Goal: Transaction & Acquisition: Purchase product/service

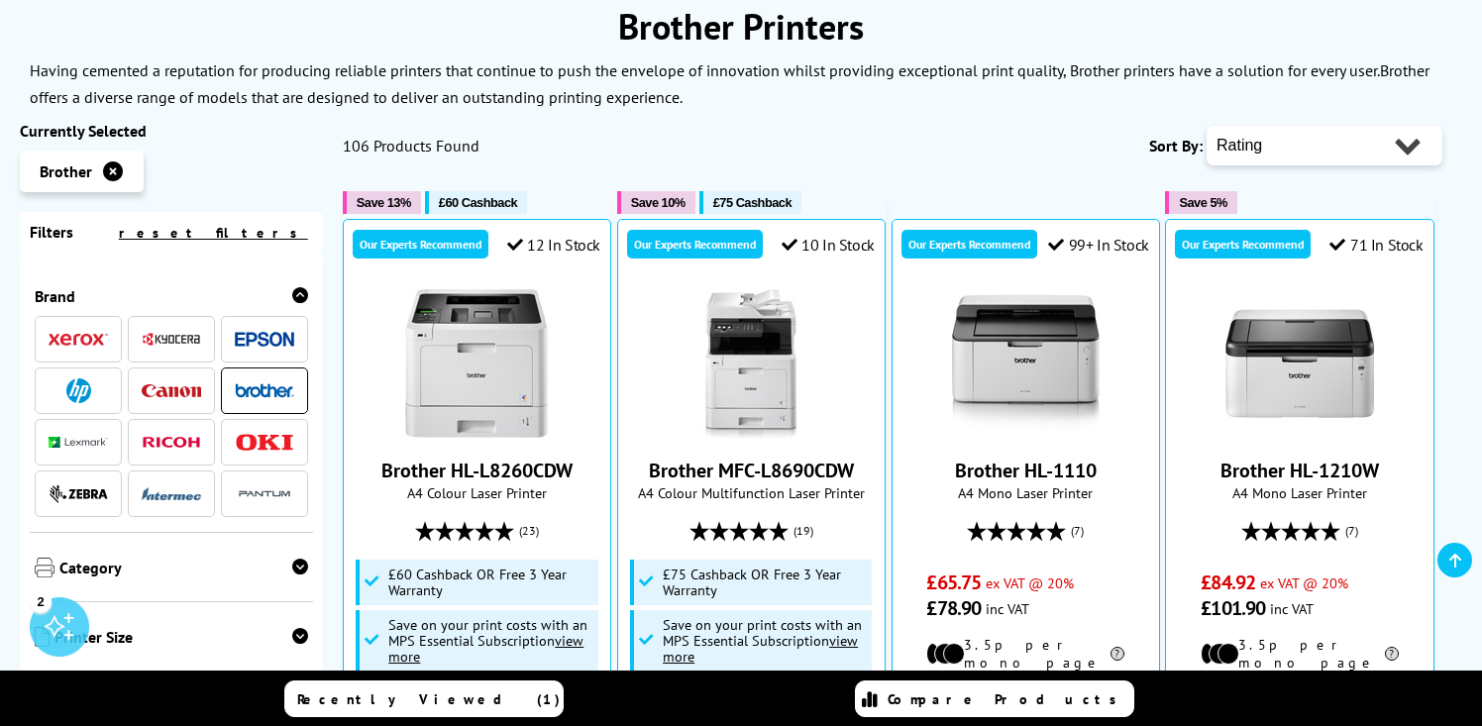
scroll to position [108, 0]
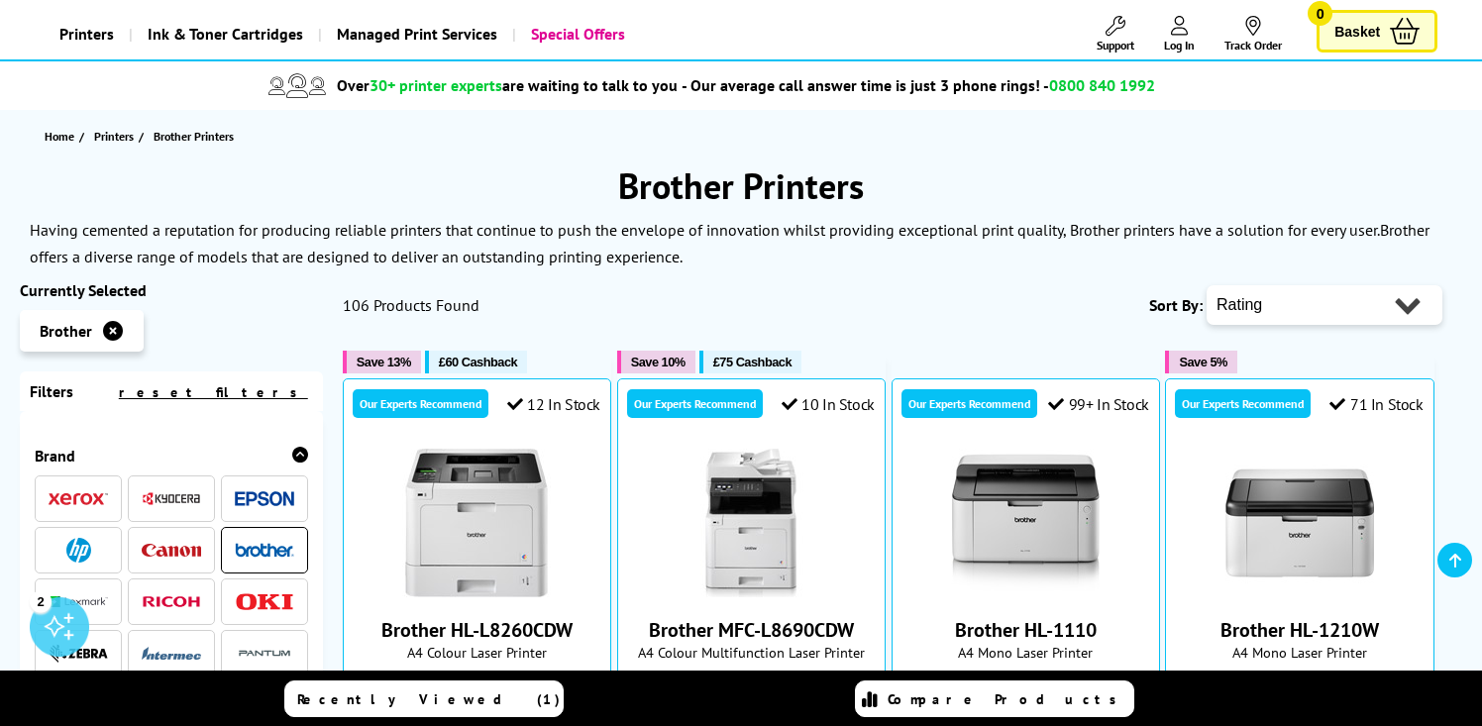
click at [1404, 301] on select "Popularity Rating Price - Low to High Price - High to Low Running Costs - Low t…" at bounding box center [1325, 305] width 236 height 40
select select "Popularity"
click at [1207, 285] on select "Popularity Rating Price - Low to High Price - High to Low Running Costs - Low t…" at bounding box center [1325, 305] width 236 height 40
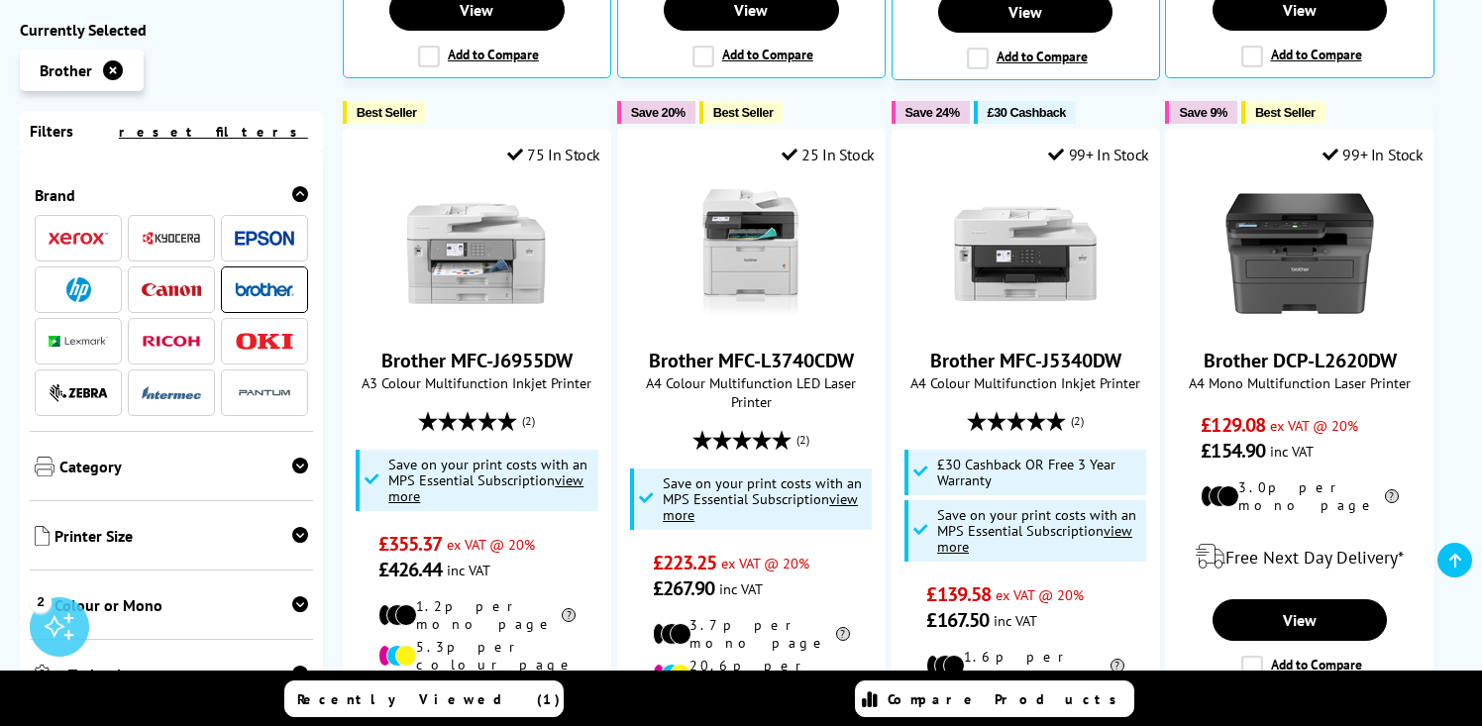
scroll to position [1187, 0]
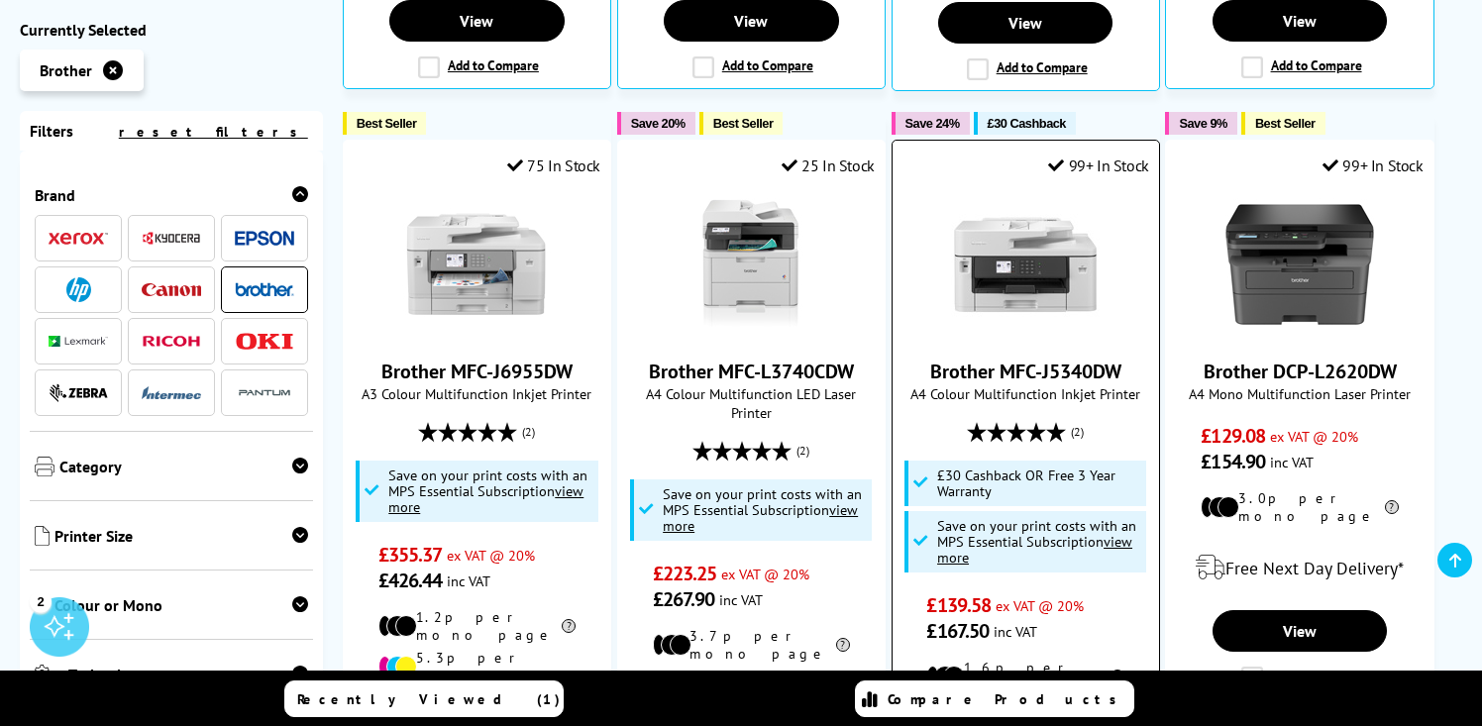
click at [1053, 359] on link "Brother MFC-J5340DW" at bounding box center [1026, 372] width 191 height 26
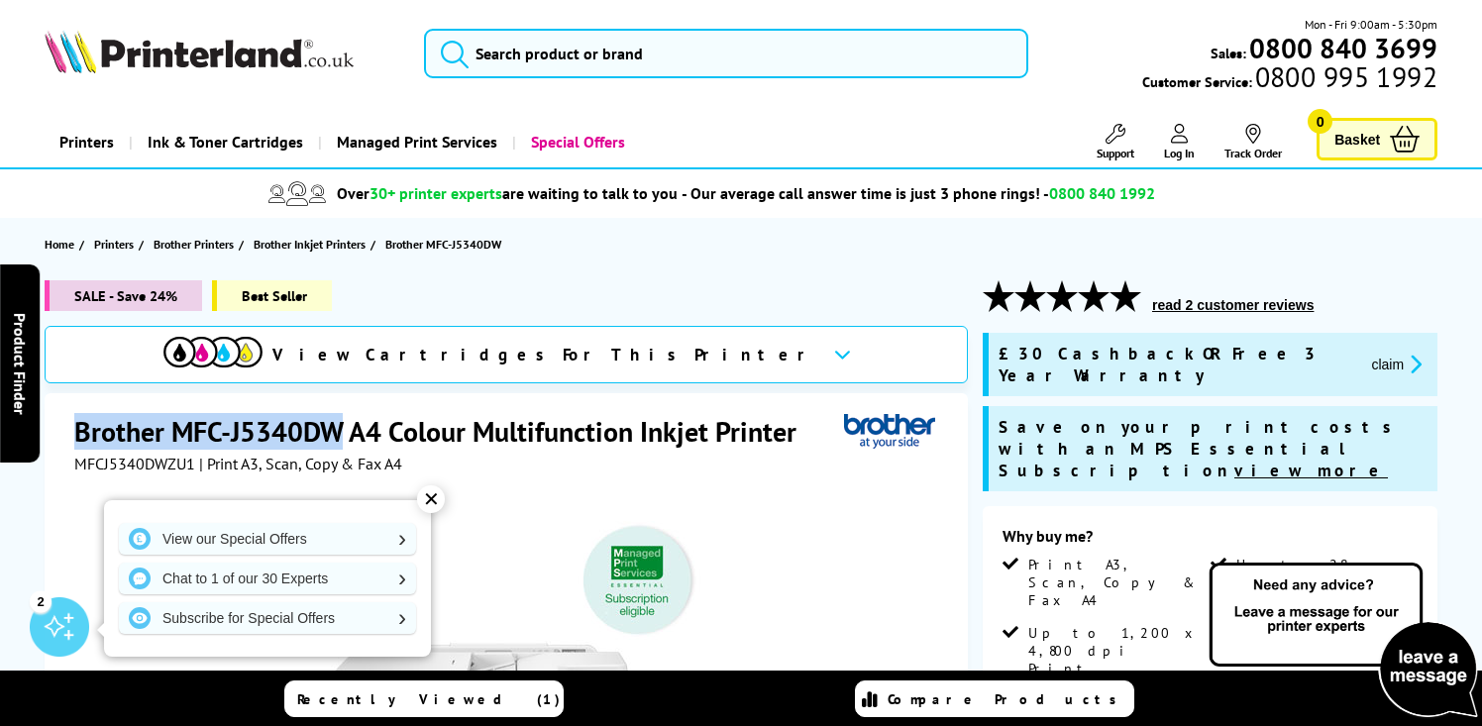
drag, startPoint x: 72, startPoint y: 428, endPoint x: 340, endPoint y: 439, distance: 267.8
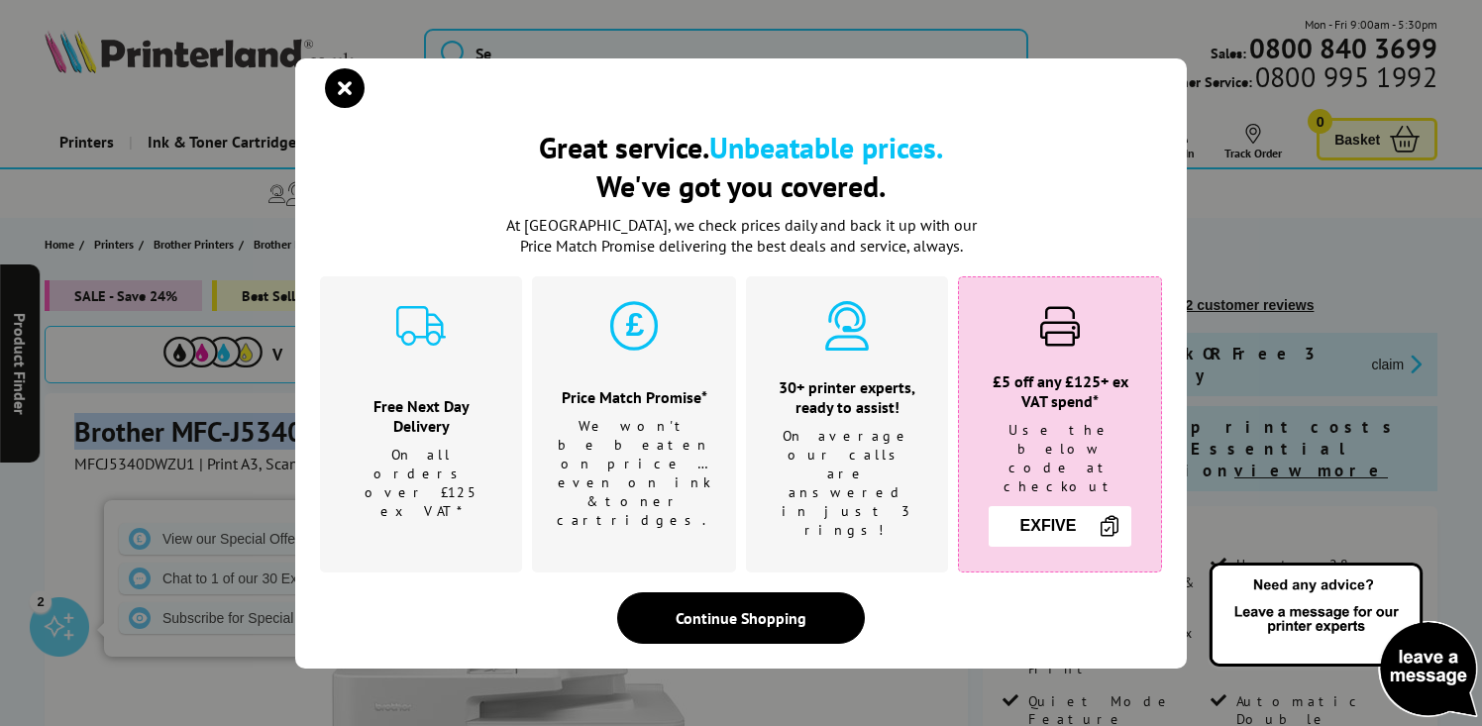
copy h1 "Brother MFC-J5340DW"
click at [341, 102] on icon "close modal" at bounding box center [345, 88] width 40 height 40
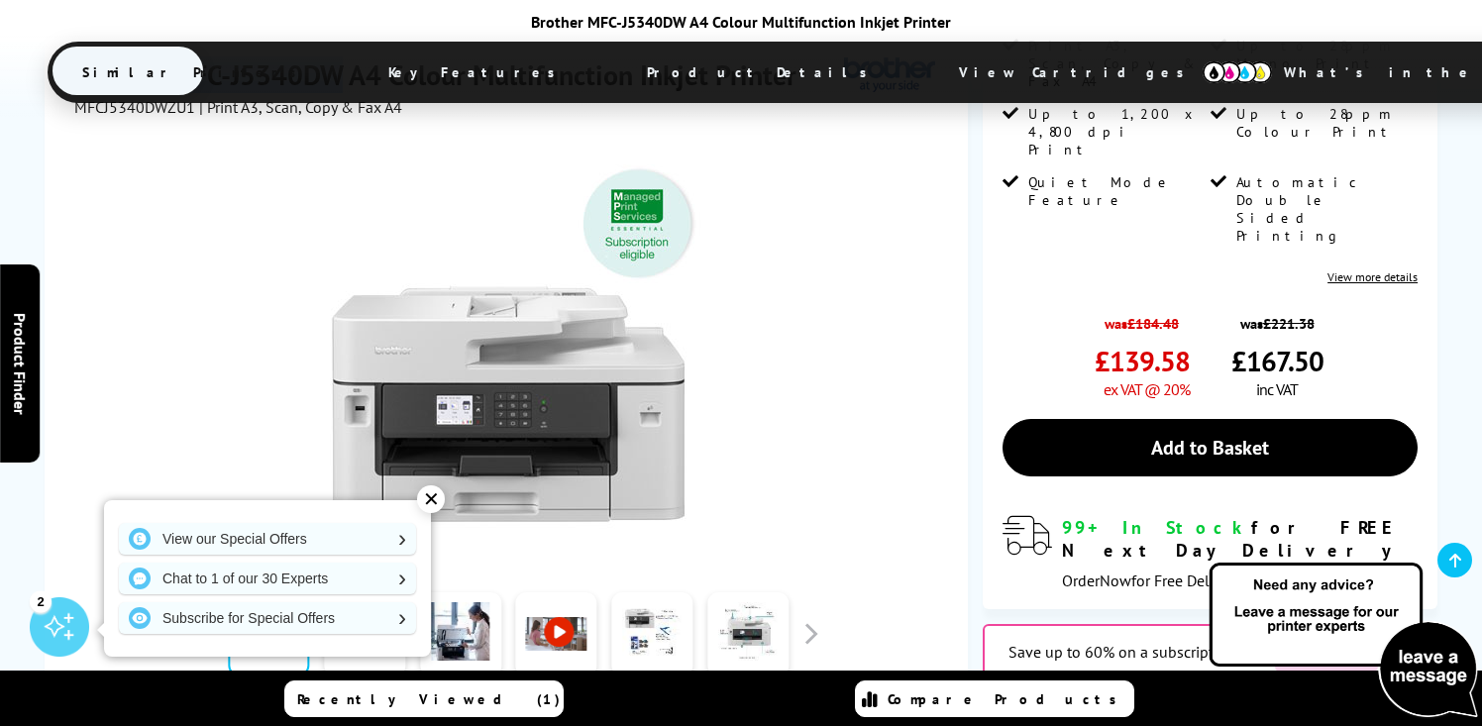
scroll to position [514, 0]
